Goal: Use online tool/utility

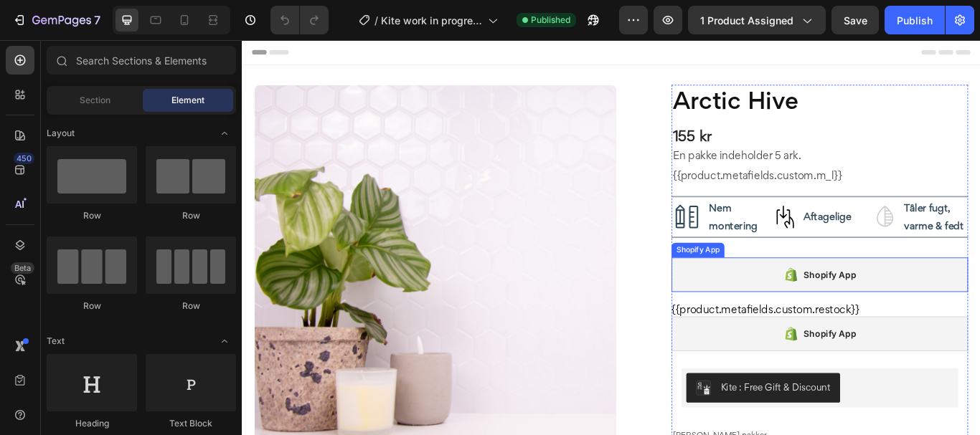
click at [806, 311] on div "Shopify App" at bounding box center [916, 314] width 346 height 40
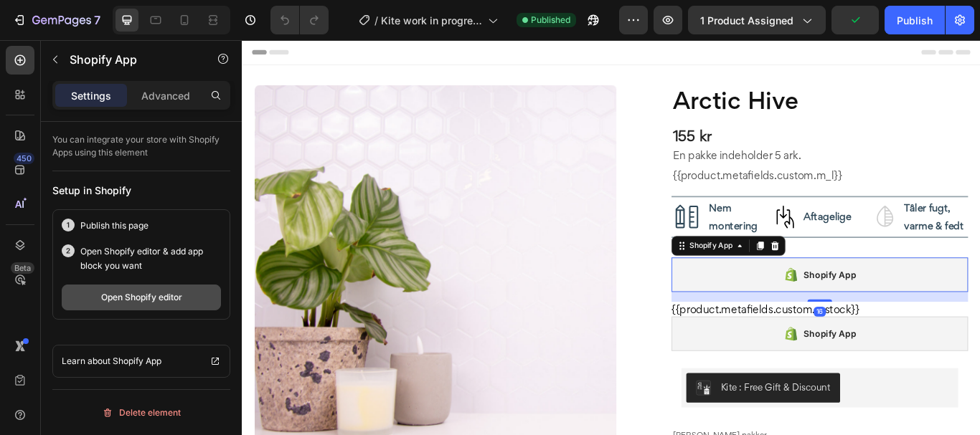
click at [139, 298] on div "Open Shopify editor" at bounding box center [141, 297] width 81 height 13
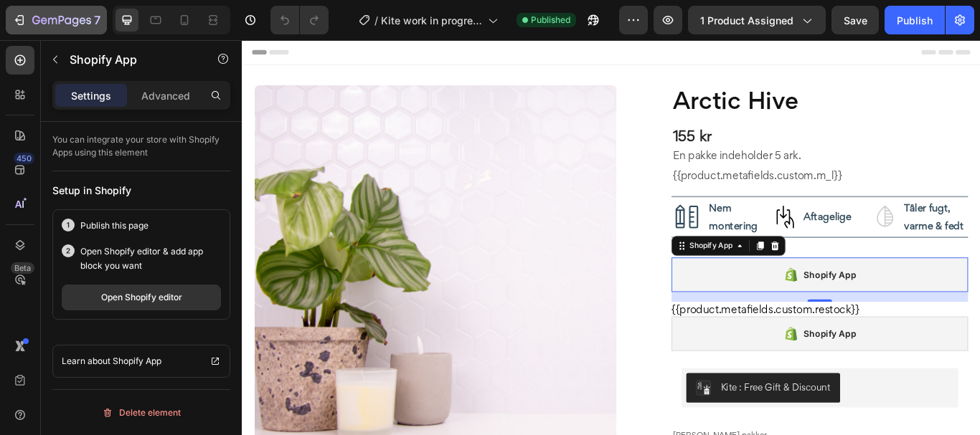
click at [565, 147] on img at bounding box center [467, 304] width 422 height 422
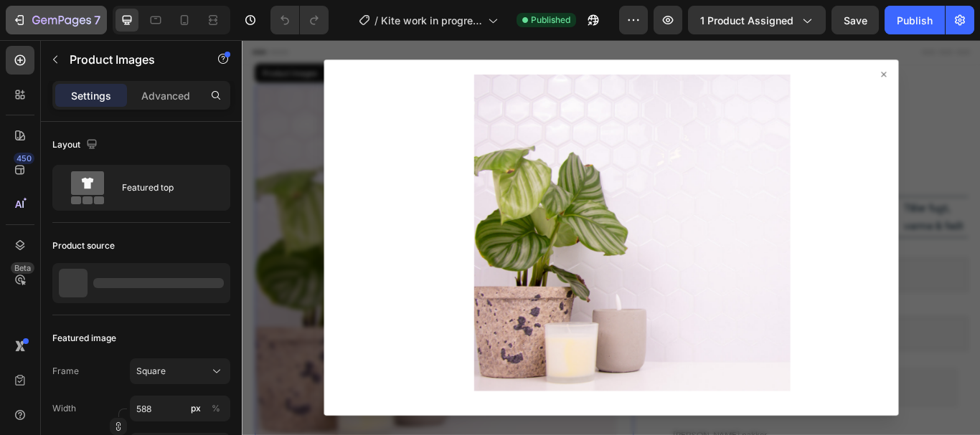
click at [37, 20] on icon "button" at bounding box center [36, 20] width 8 height 9
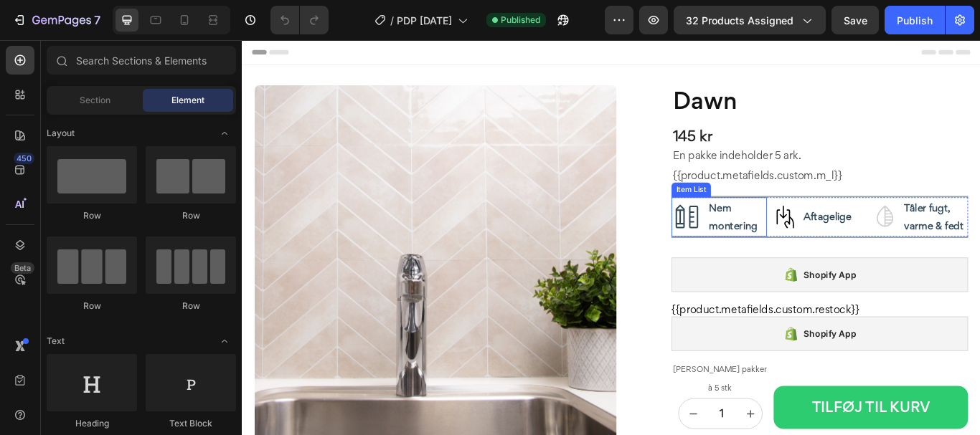
click at [798, 314] on div "Shopify App" at bounding box center [916, 314] width 346 height 40
click at [799, 318] on div "Shopify App" at bounding box center [916, 314] width 346 height 40
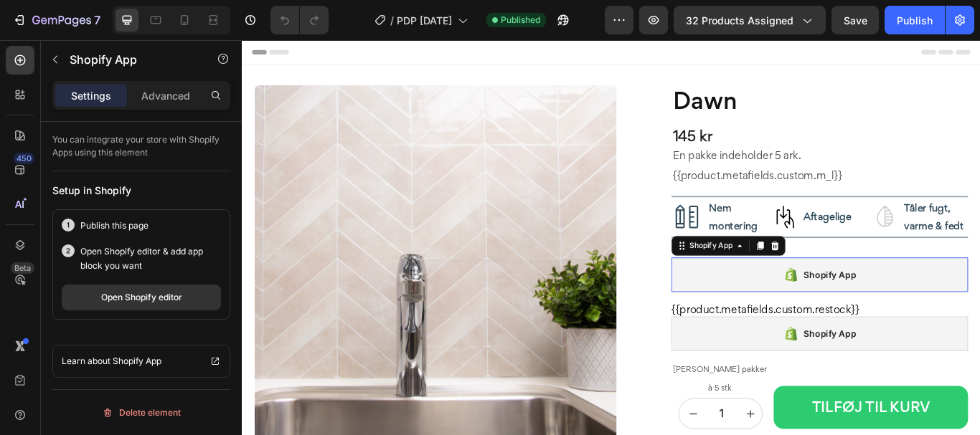
click at [799, 315] on div "Shopify App" at bounding box center [916, 314] width 346 height 40
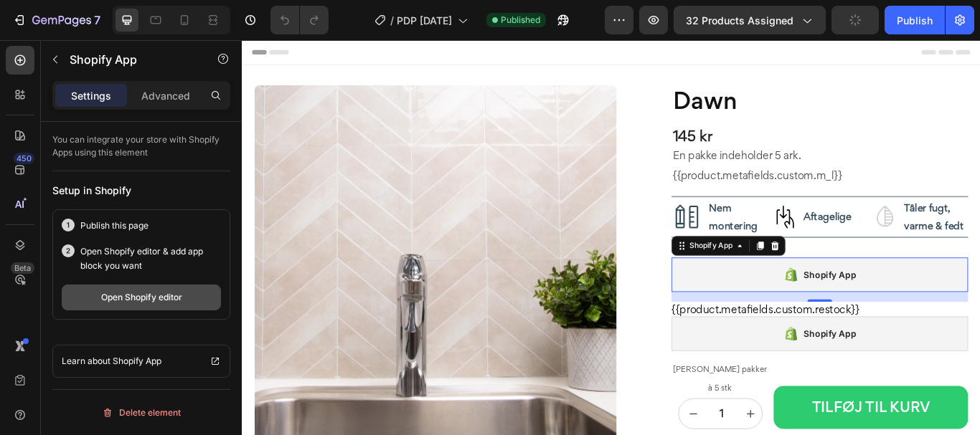
click at [171, 298] on div "Open Shopify editor" at bounding box center [141, 297] width 81 height 13
